Goal: Task Accomplishment & Management: Use online tool/utility

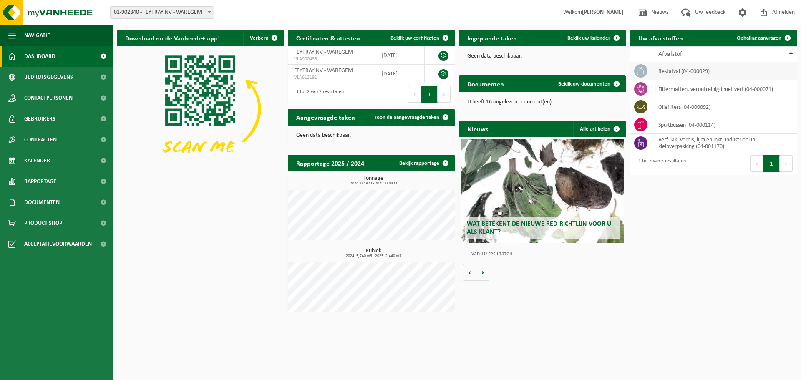
click at [668, 69] on td "restafval (04-000029)" at bounding box center [724, 71] width 145 height 18
click at [750, 38] on span "Ophaling aanvragen" at bounding box center [758, 37] width 45 height 5
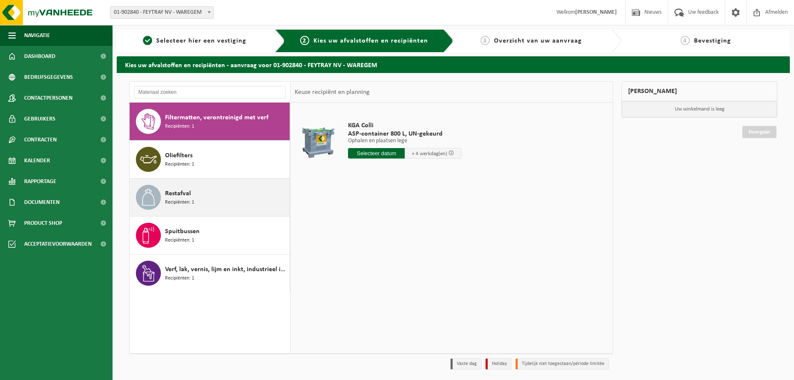
click at [182, 200] on span "Recipiënten: 1" at bounding box center [179, 202] width 29 height 8
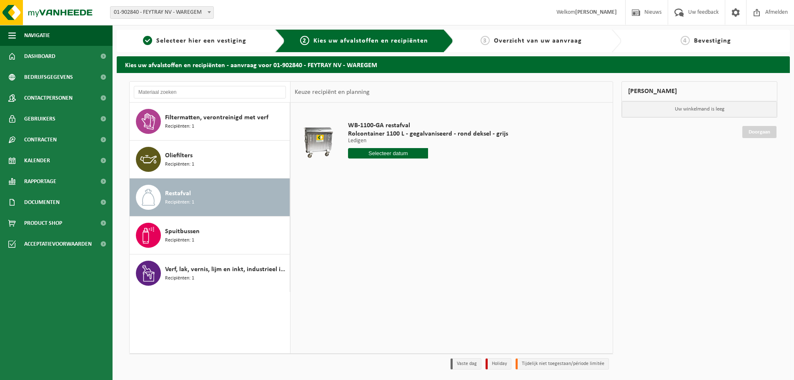
click at [389, 153] on input "text" at bounding box center [388, 153] width 80 height 10
click at [416, 213] on div "12" at bounding box center [414, 213] width 15 height 13
type input "Van 2025-09-12"
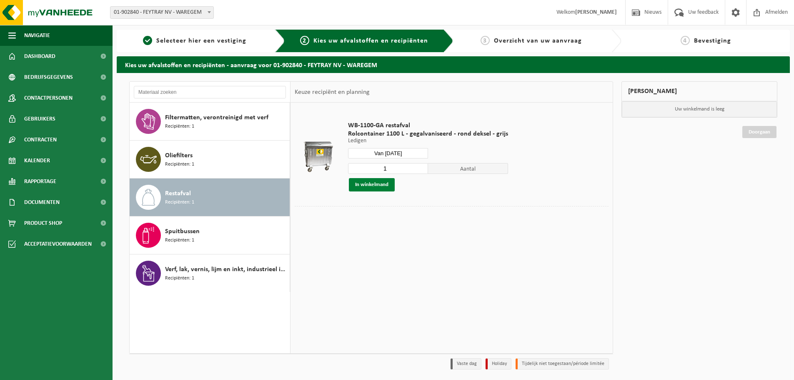
click at [378, 184] on button "In winkelmand" at bounding box center [372, 184] width 46 height 13
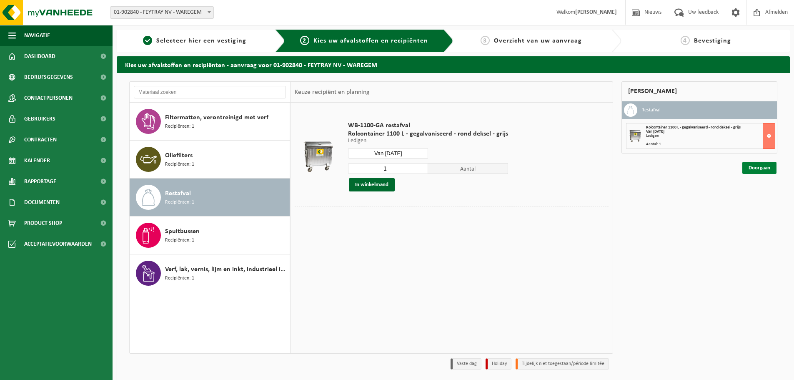
click at [752, 166] on link "Doorgaan" at bounding box center [760, 168] width 34 height 12
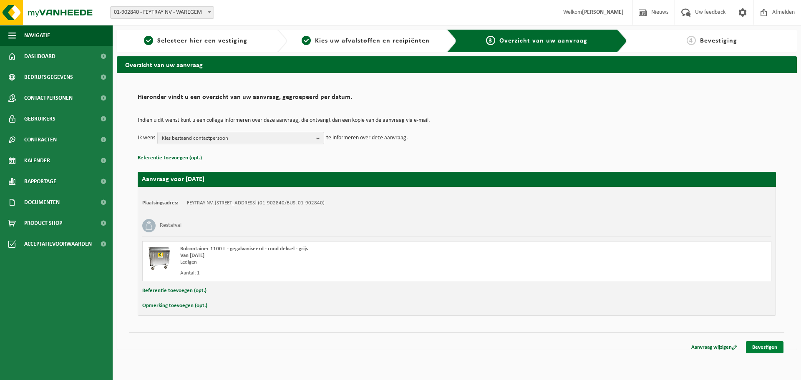
click at [765, 344] on link "Bevestigen" at bounding box center [764, 347] width 38 height 12
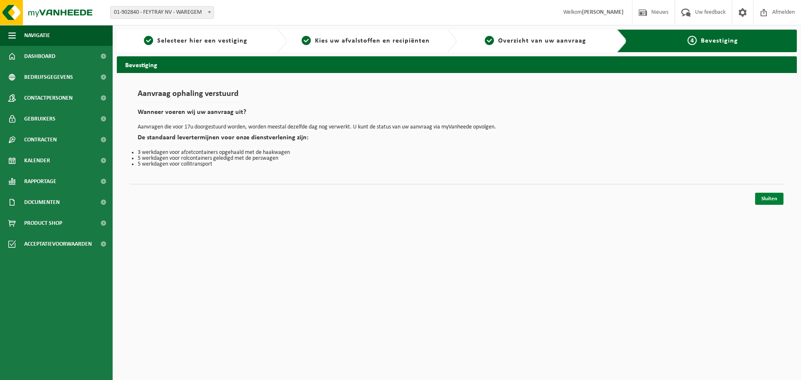
click at [765, 199] on link "Sluiten" at bounding box center [769, 199] width 28 height 12
